Goal: Ask a question: Seek information or help from site administrators or community

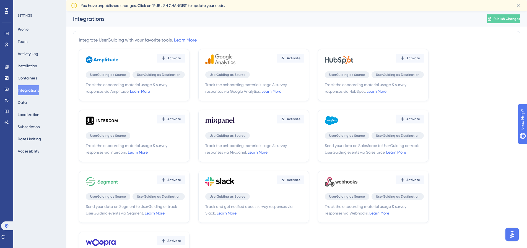
click at [511, 234] on img "Open AI Assistant Launcher" at bounding box center [512, 234] width 10 height 10
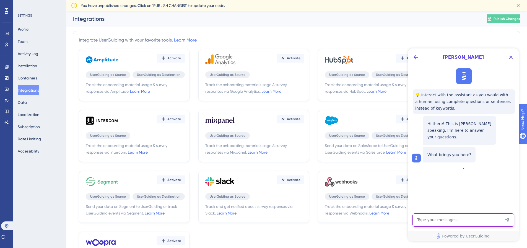
click at [453, 222] on textarea "AI Assistant Text Input" at bounding box center [463, 219] width 102 height 13
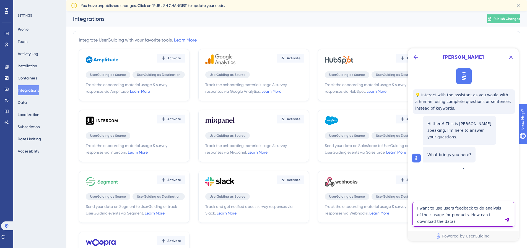
type textarea "I want to use users feedback to do analysis of their usage for products. How ca…"
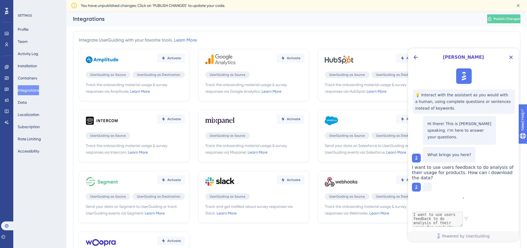
click at [483, 171] on span "I want to use users feedback to do analysis of their usage for products. How ca…" at bounding box center [462, 173] width 101 height 16
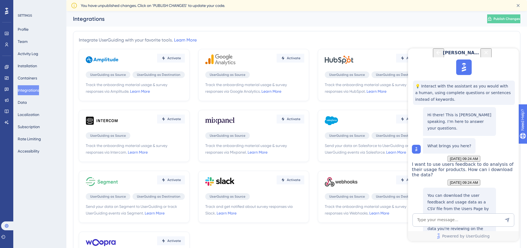
scroll to position [93, 0]
click at [446, 220] on textarea "AI Assistant Text Input" at bounding box center [463, 219] width 102 height 13
click at [451, 216] on textarea "AI Assistant Text Input" at bounding box center [463, 219] width 102 height 13
type textarea "Sorry i want to use users activity feed"
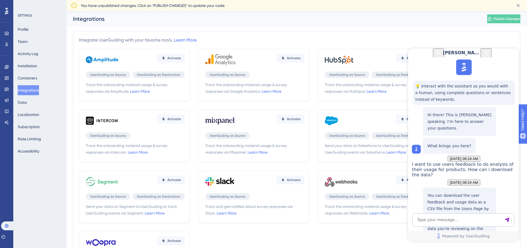
drag, startPoint x: 448, startPoint y: 136, endPoint x: 477, endPoint y: 138, distance: 29.1
drag, startPoint x: 425, startPoint y: 151, endPoint x: 467, endPoint y: 167, distance: 44.5
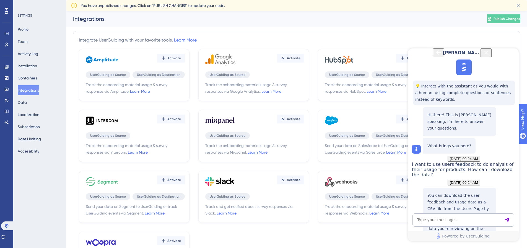
drag, startPoint x: 467, startPoint y: 167, endPoint x: 426, endPoint y: 145, distance: 45.8
click at [437, 220] on textarea "AI Assistant Text Input" at bounding box center [463, 219] width 102 height 13
drag, startPoint x: 441, startPoint y: 186, endPoint x: 484, endPoint y: 186, distance: 43.1
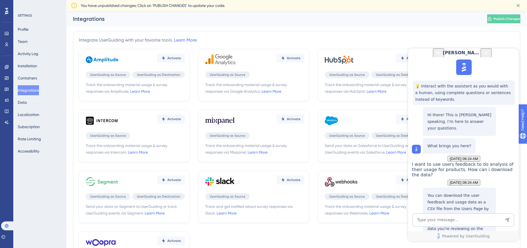
click at [436, 218] on textarea "AI Assistant Text Input" at bounding box center [463, 219] width 102 height 13
type textarea "how can i use user api do get the activity feed for all users?"
drag, startPoint x: 444, startPoint y: 136, endPoint x: 487, endPoint y: 137, distance: 43.7
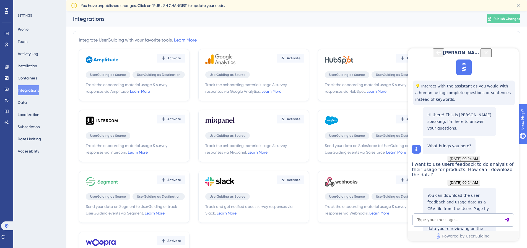
drag, startPoint x: 453, startPoint y: 117, endPoint x: 442, endPoint y: 124, distance: 12.7
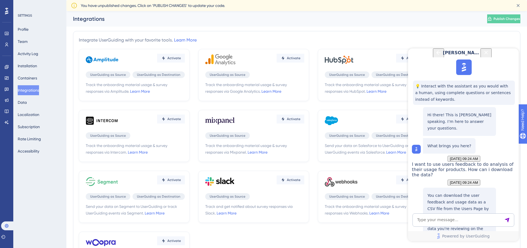
drag, startPoint x: 452, startPoint y: 115, endPoint x: 441, endPoint y: 125, distance: 15.3
drag, startPoint x: 452, startPoint y: 175, endPoint x: 455, endPoint y: 174, distance: 3.6
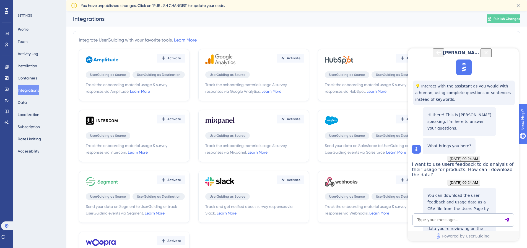
click at [453, 217] on textarea "AI Assistant Text Input" at bounding box center [463, 219] width 102 height 13
click at [458, 222] on textarea "would this method give me the information of thier activity feed" at bounding box center [463, 217] width 102 height 18
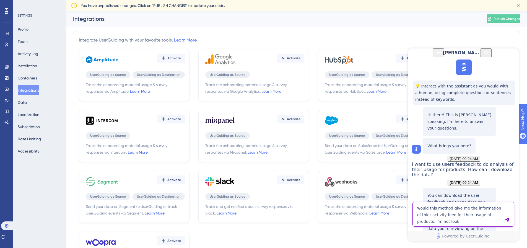
click at [434, 223] on textarea "would this method give me the information of thier activity feed for their usag…" at bounding box center [463, 214] width 102 height 25
click at [460, 222] on textarea "would this method give me the information of thier activity feed for their usag…" at bounding box center [463, 207] width 102 height 38
click at [484, 221] on textarea "would this method give me the information of thier activity feed for their usag…" at bounding box center [463, 207] width 102 height 38
click at [417, 193] on textarea "would this method give me the information of thier activity feed for their usag…" at bounding box center [463, 207] width 102 height 38
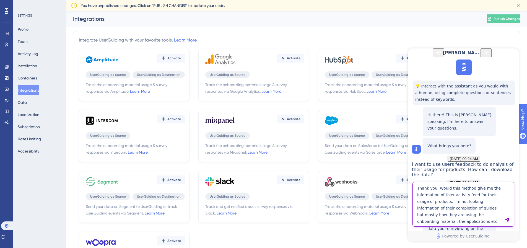
click at [446, 195] on textarea "Thank you. Would this method give me the information of thier activity feed for…" at bounding box center [463, 204] width 102 height 45
click at [454, 215] on textarea "Thank you. Would this method give me the information of their activity feed for…" at bounding box center [463, 204] width 102 height 45
click at [435, 221] on textarea "Thank you. Would this method give me the information of their activity feed for…" at bounding box center [463, 204] width 102 height 45
type textarea "Thank you. Would this method give me the information of their activity feed for…"
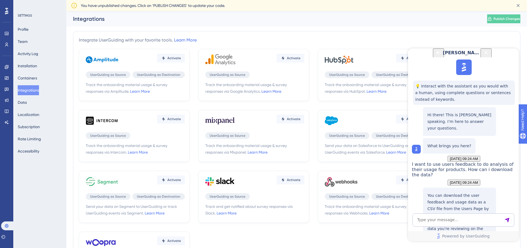
scroll to position [520, 0]
drag, startPoint x: 428, startPoint y: 143, endPoint x: 464, endPoint y: 147, distance: 36.4
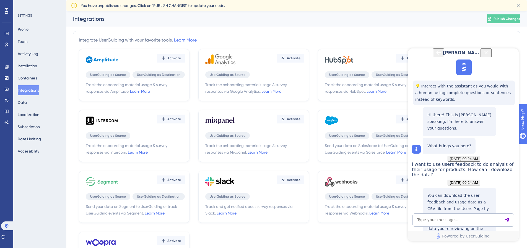
drag, startPoint x: 449, startPoint y: 157, endPoint x: 450, endPoint y: 161, distance: 4.5
drag, startPoint x: 462, startPoint y: 163, endPoint x: 442, endPoint y: 150, distance: 24.5
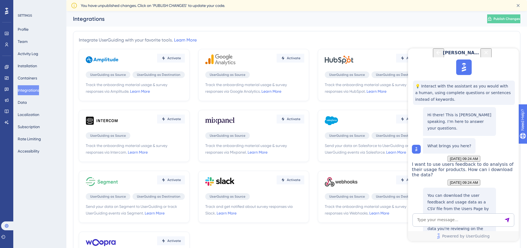
click at [444, 215] on textarea "AI Assistant Text Input" at bounding box center [463, 219] width 102 height 13
drag, startPoint x: 453, startPoint y: 157, endPoint x: 463, endPoint y: 163, distance: 11.8
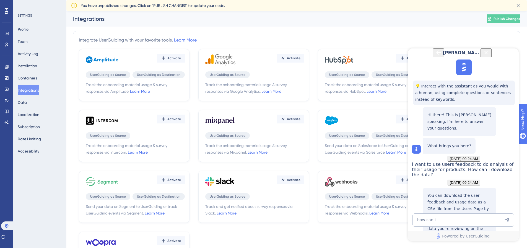
copy p "send additional custom events via the track method."
click at [447, 223] on textarea "how can i" at bounding box center [463, 219] width 102 height 13
paste textarea "send additional custom events via the track method."
click at [447, 222] on textarea "how can i send additional custom events via the track method." at bounding box center [463, 217] width 102 height 18
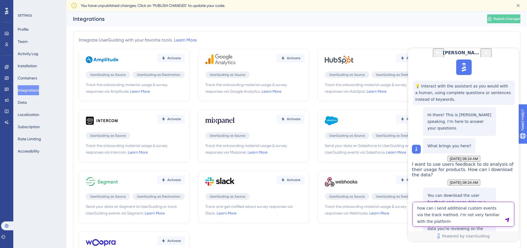
type textarea "how can i send additional custom events via the track method. I'm not very fami…"
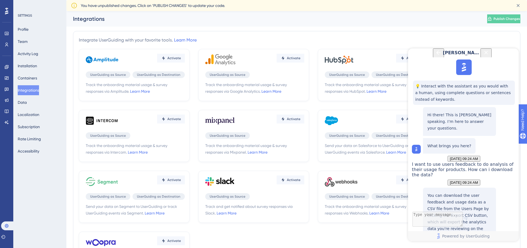
scroll to position [570, 0]
click at [153, 151] on span "Track the onboarding material usage & survey responses via Intercom. Learn More" at bounding box center [135, 148] width 99 height 13
drag, startPoint x: 469, startPoint y: 115, endPoint x: 467, endPoint y: 127, distance: 12.0
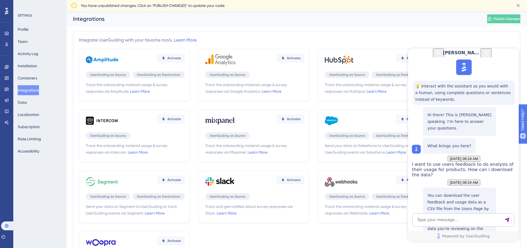
drag, startPoint x: 454, startPoint y: 126, endPoint x: 445, endPoint y: 117, distance: 12.5
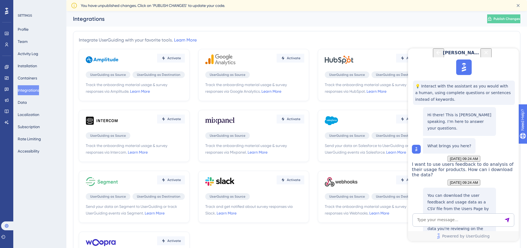
drag, startPoint x: 428, startPoint y: 100, endPoint x: 496, endPoint y: 189, distance: 112.4
copy div "To send custom events via the track method you simply call window.userGuiding.t…"
click at [5, 45] on icon at bounding box center [6, 44] width 4 height 4
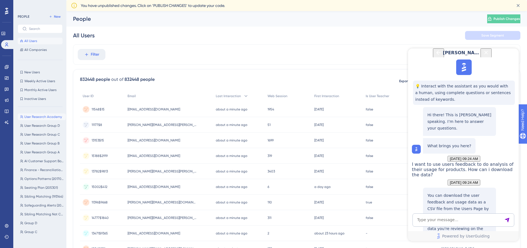
click at [40, 118] on span "User Research Academy" at bounding box center [43, 116] width 38 height 4
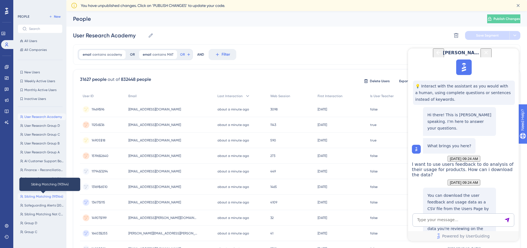
click at [35, 195] on span "Sibling Matching (193144)" at bounding box center [43, 196] width 39 height 4
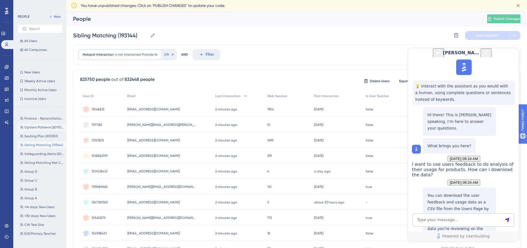
scroll to position [83, 0]
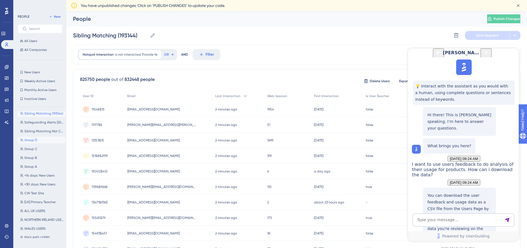
click at [38, 140] on button "Group D Group D" at bounding box center [42, 140] width 48 height 7
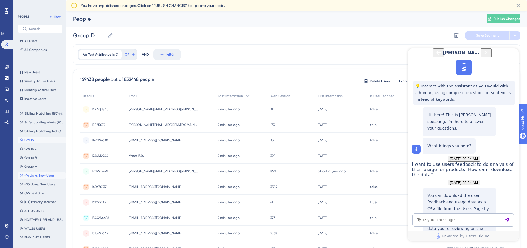
click at [35, 175] on span "<14 days: New Users" at bounding box center [39, 175] width 30 height 4
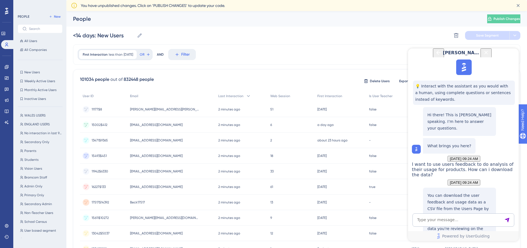
scroll to position [197, 0]
click at [33, 237] on span "Assessment Landing Page" at bounding box center [43, 238] width 39 height 4
type input "Assessment Landing Page"
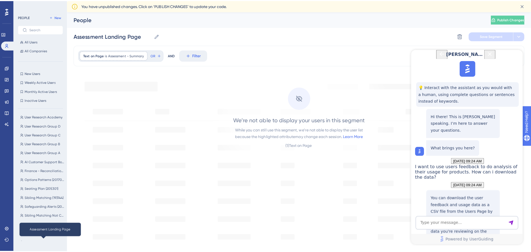
scroll to position [0, 0]
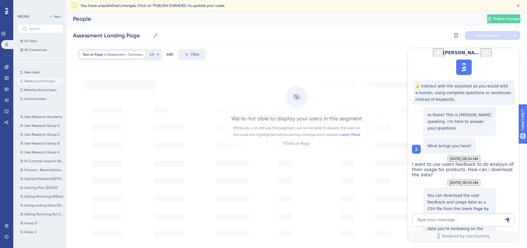
click at [35, 79] on span "Weekly Active Users" at bounding box center [39, 81] width 31 height 4
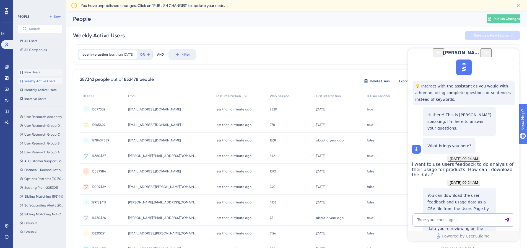
click at [33, 72] on span "New Users" at bounding box center [31, 72] width 15 height 4
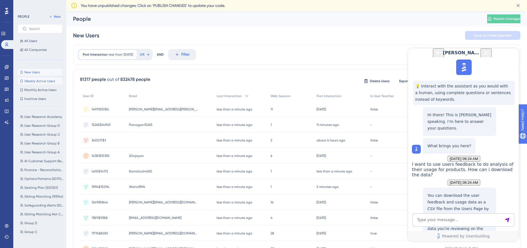
click at [37, 80] on span "Weekly Active Users" at bounding box center [39, 81] width 31 height 4
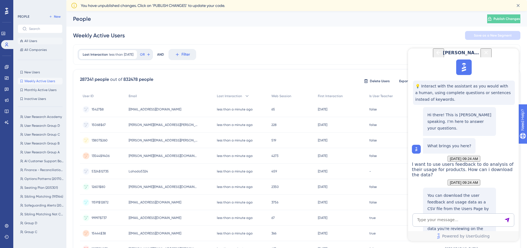
click at [30, 39] on span "All Users" at bounding box center [30, 41] width 13 height 4
click at [174, 108] on span "[EMAIL_ADDRESS][DOMAIN_NAME]" at bounding box center [155, 109] width 53 height 4
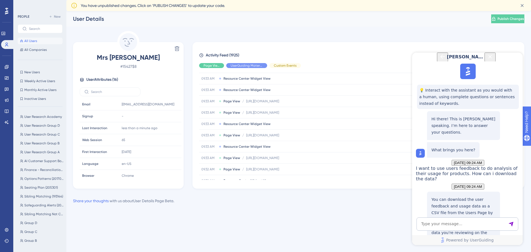
scroll to position [207, 0]
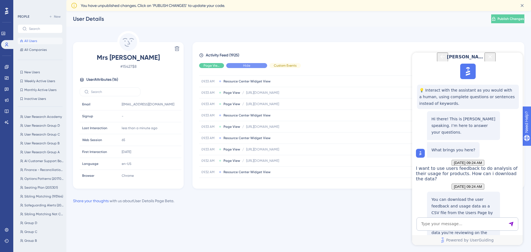
click at [245, 65] on span "Hide" at bounding box center [246, 65] width 7 height 4
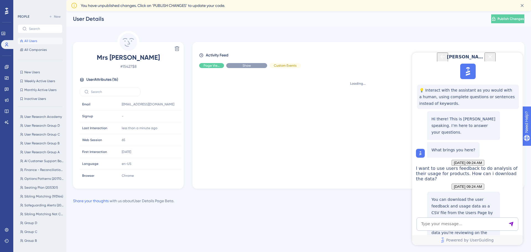
scroll to position [0, 0]
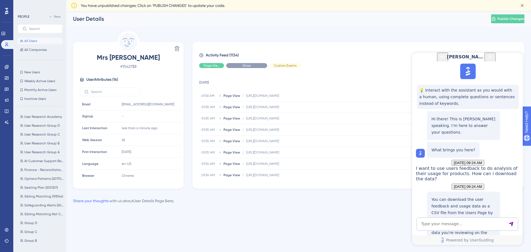
click at [249, 67] on span "Show" at bounding box center [247, 65] width 8 height 4
click at [249, 67] on span "Hide" at bounding box center [246, 65] width 7 height 4
click at [249, 67] on span "Show" at bounding box center [247, 65] width 8 height 4
click at [214, 63] on div "Hide" at bounding box center [211, 65] width 25 height 5
click at [214, 63] on div "Show" at bounding box center [211, 65] width 25 height 5
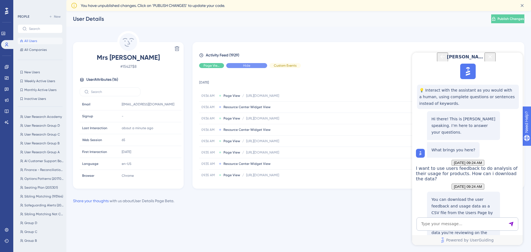
click at [255, 65] on div "Hide" at bounding box center [246, 65] width 41 height 5
click at [285, 67] on span "Hide" at bounding box center [285, 65] width 7 height 4
click at [285, 67] on span "Show" at bounding box center [285, 65] width 8 height 4
click at [203, 66] on div "Hide" at bounding box center [211, 65] width 25 height 5
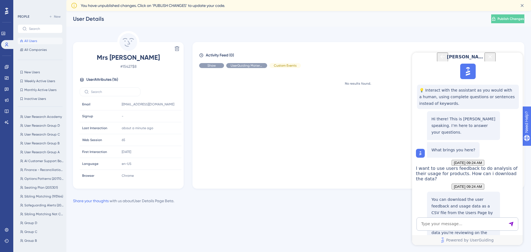
click at [220, 65] on div "Show" at bounding box center [211, 65] width 25 height 5
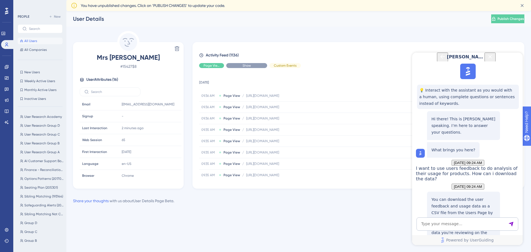
click at [239, 65] on div "Show" at bounding box center [246, 65] width 41 height 5
click at [451, 223] on textarea "AI Assistant Text Input" at bounding box center [467, 223] width 102 height 13
click at [443, 225] on textarea "AI Assistant Text Input" at bounding box center [467, 223] width 102 height 13
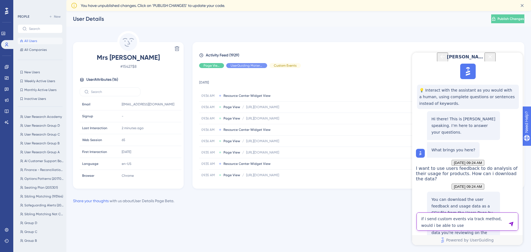
scroll to position [626, 0]
type textarea "if i send custom events via track method, would i be able to use getHistory to …"
click at [441, 225] on textarea "AI Assistant Text Input" at bounding box center [467, 223] width 102 height 13
type textarea "but user activity feed doesn't have an option to download or extract data. Then…"
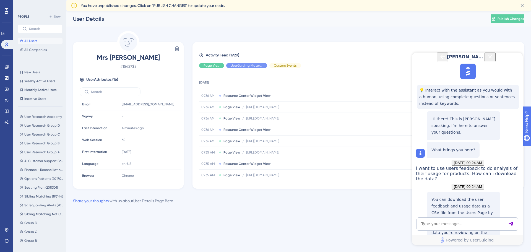
scroll to position [994, 0]
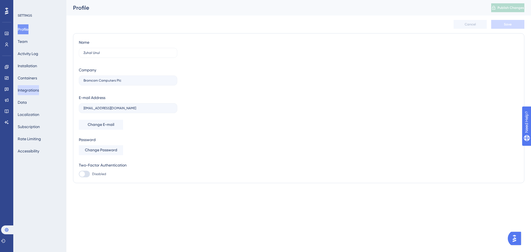
click at [36, 91] on button "Integrations" at bounding box center [28, 90] width 21 height 10
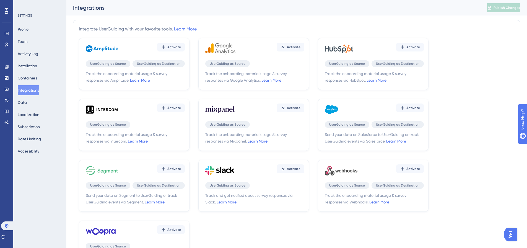
click at [259, 141] on link "Learn More" at bounding box center [257, 141] width 20 height 4
